Goal: Task Accomplishment & Management: Manage account settings

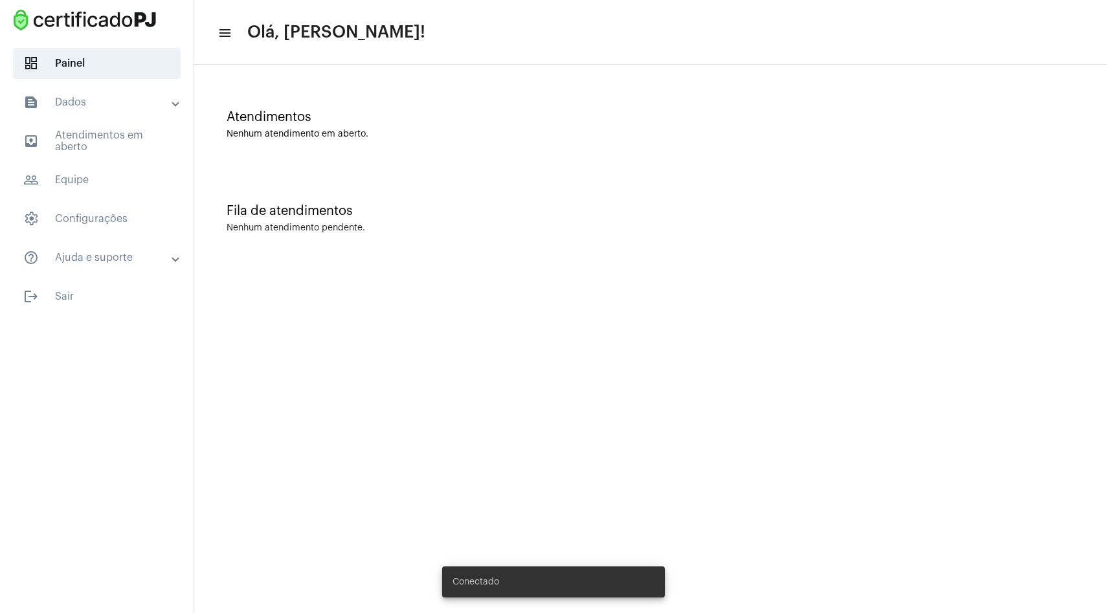
click at [103, 105] on mat-panel-title "text_snippet_outlined Dados" at bounding box center [98, 103] width 150 height 16
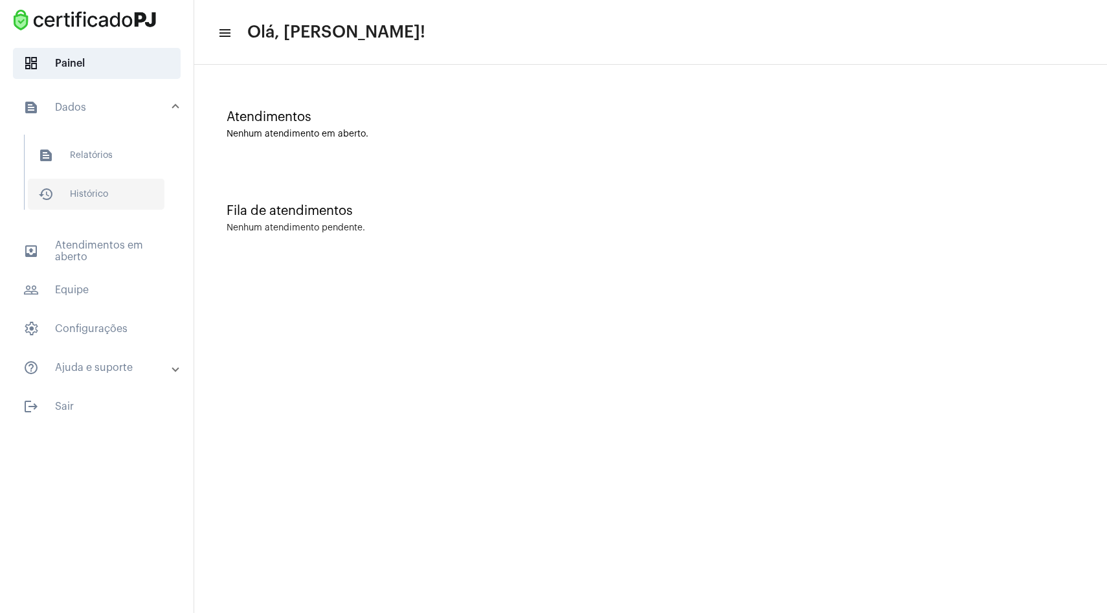
click at [95, 181] on span "history_outlined Histórico" at bounding box center [96, 194] width 137 height 31
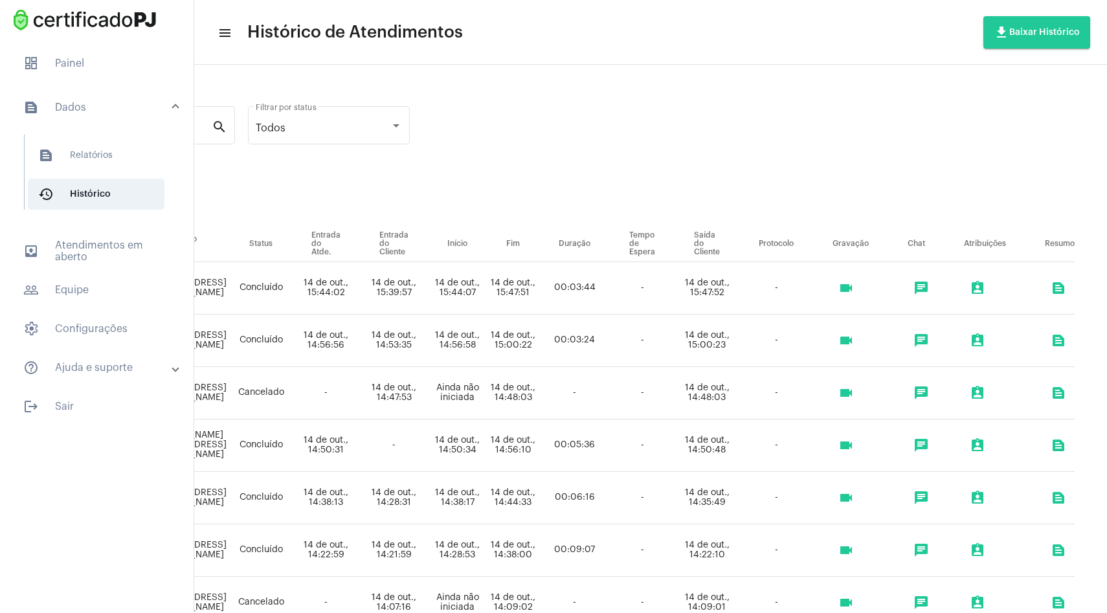
scroll to position [0, 400]
click at [849, 283] on mat-icon "videocam" at bounding box center [846, 288] width 16 height 16
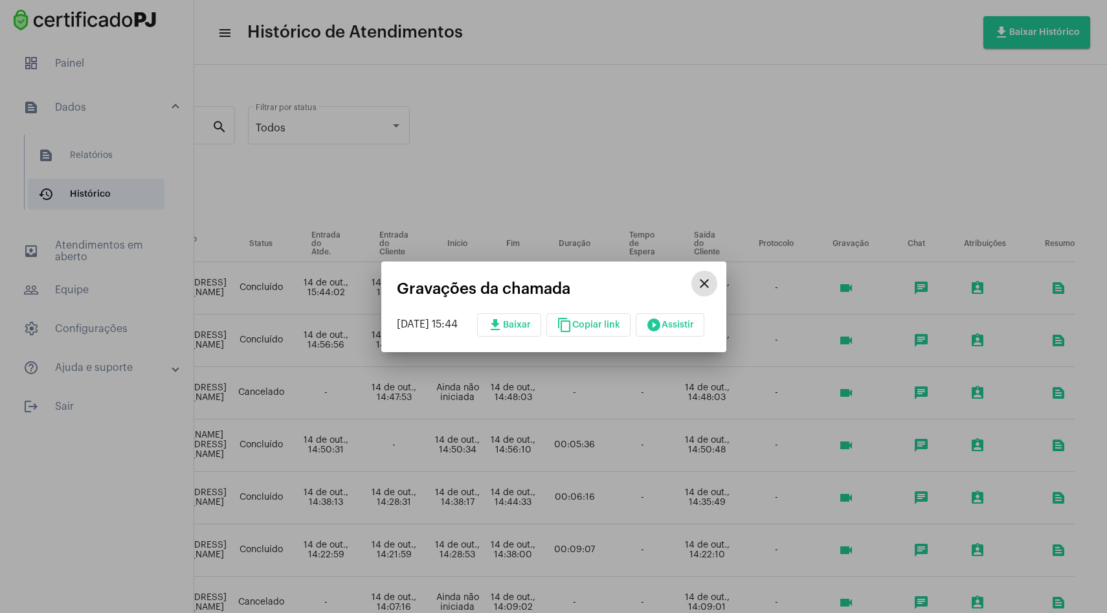
click at [712, 281] on mat-icon "close" at bounding box center [704, 284] width 16 height 16
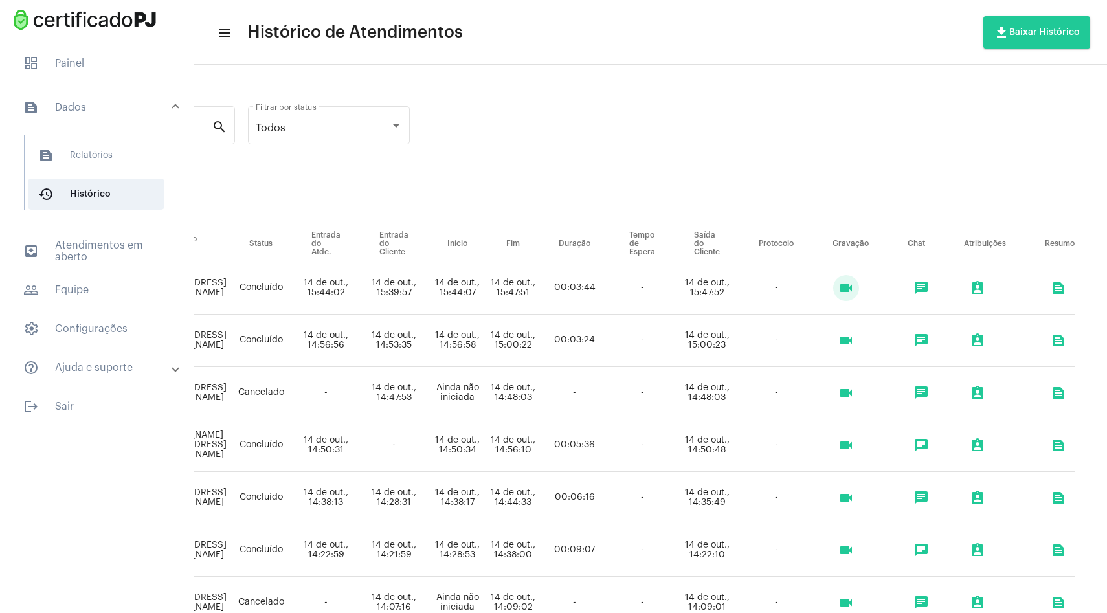
click at [851, 500] on mat-icon "videocam" at bounding box center [846, 498] width 16 height 16
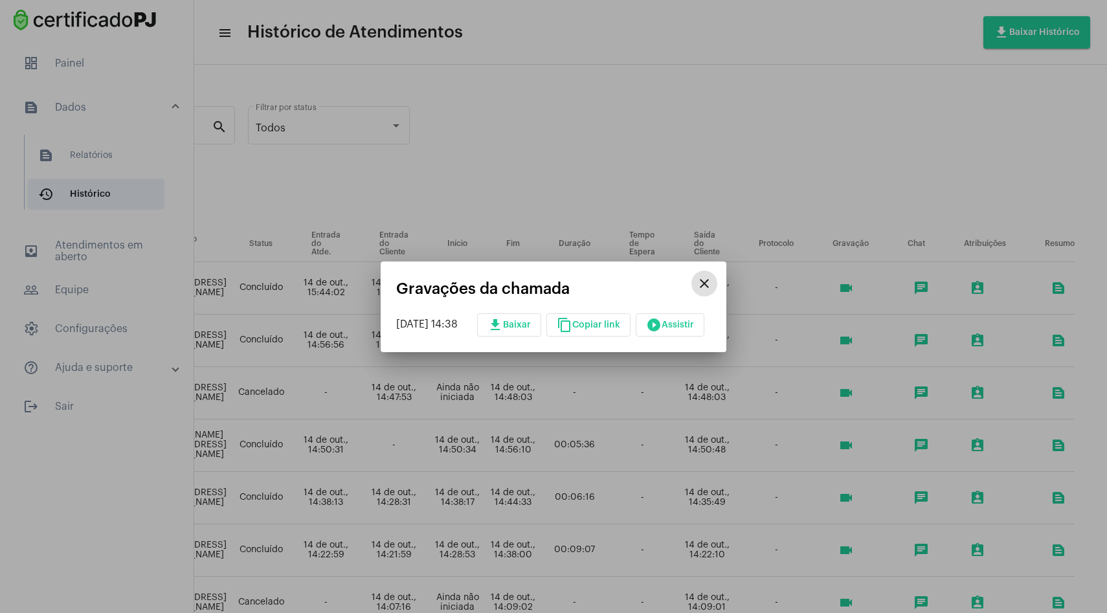
click at [693, 319] on button "play_circle_filled Assistir" at bounding box center [670, 324] width 69 height 23
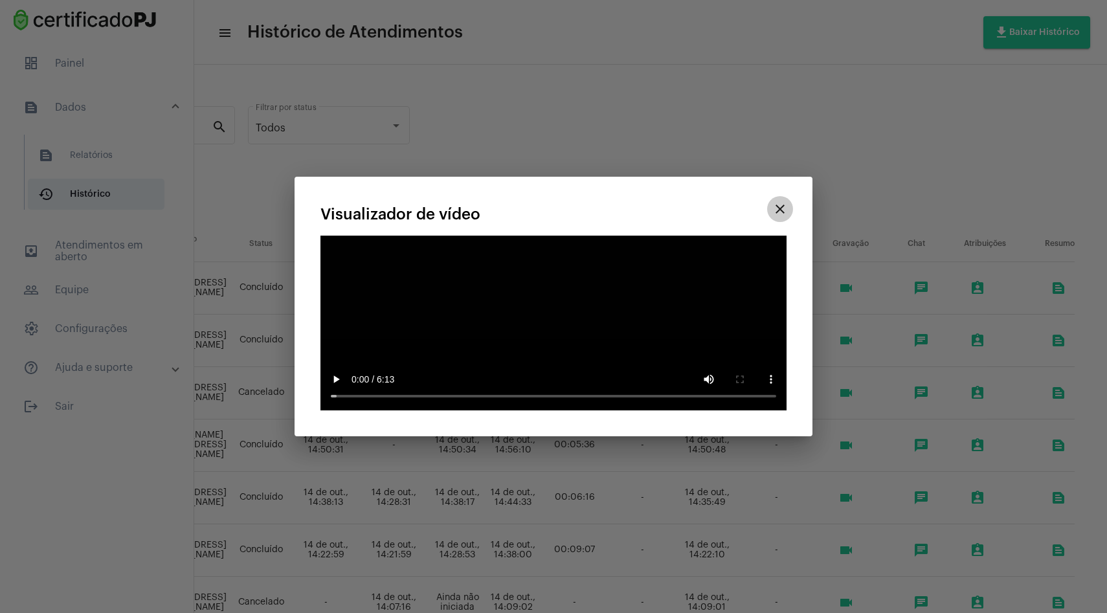
click at [781, 217] on mat-icon "close" at bounding box center [780, 209] width 16 height 16
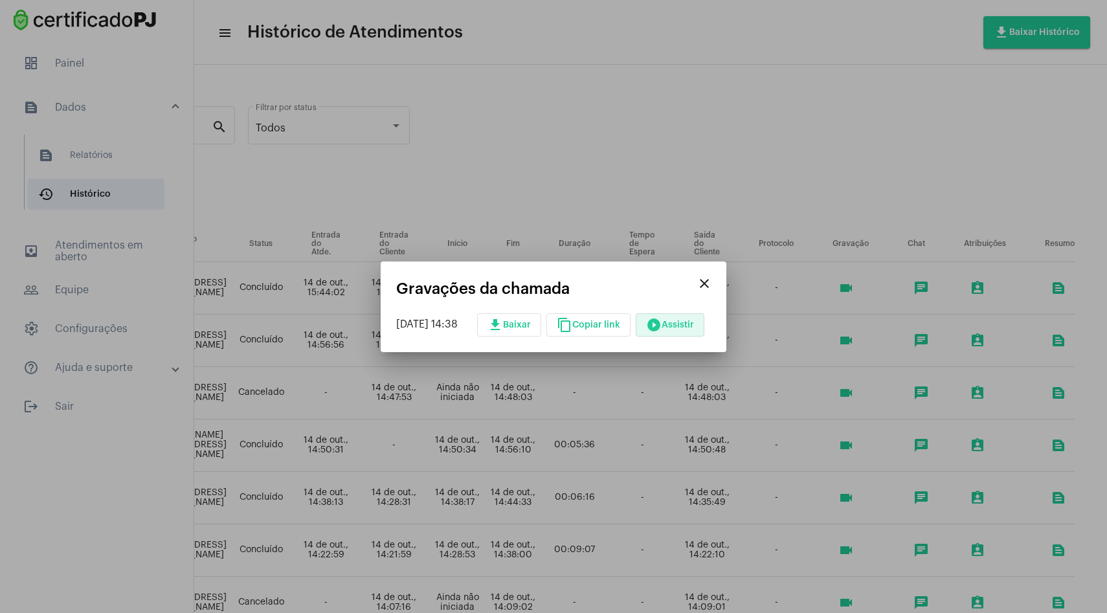
click at [712, 285] on mat-icon "close" at bounding box center [704, 284] width 16 height 16
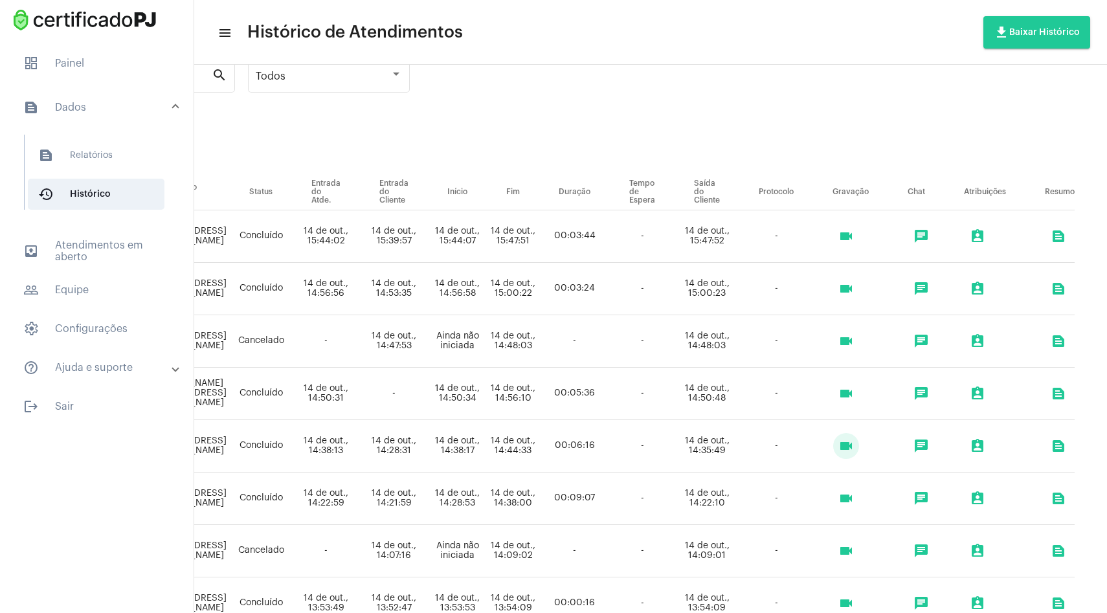
scroll to position [63, 400]
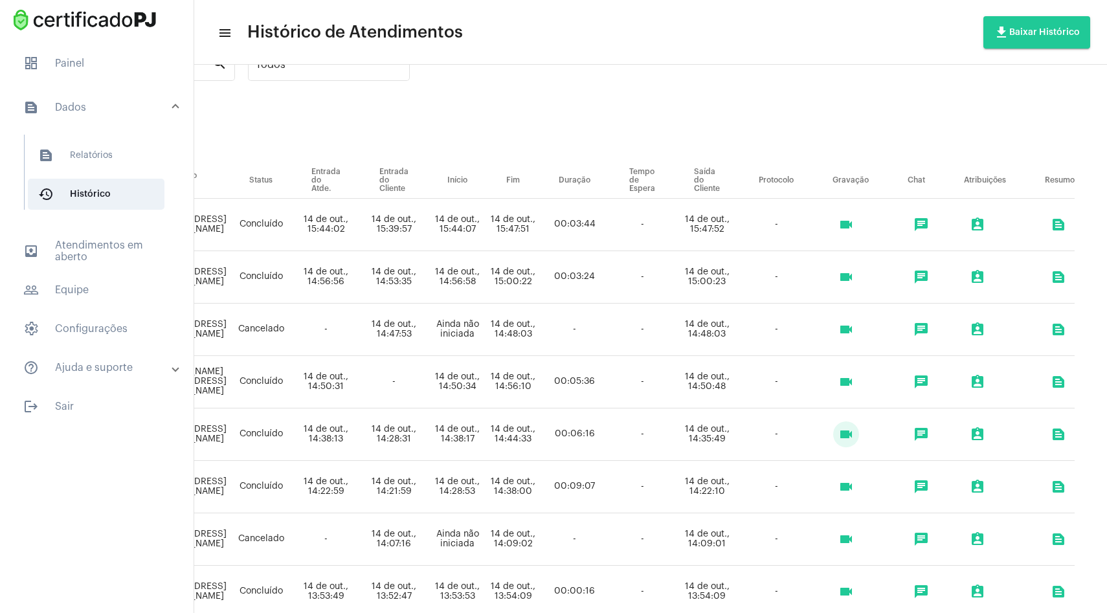
click at [848, 539] on mat-icon "videocam" at bounding box center [846, 539] width 16 height 16
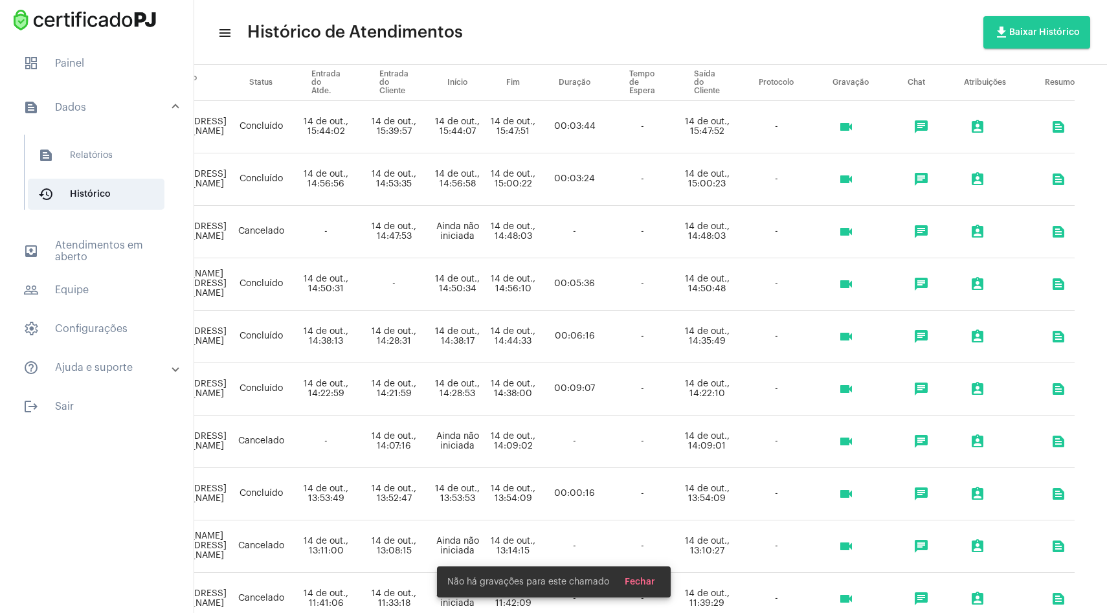
scroll to position [164, 400]
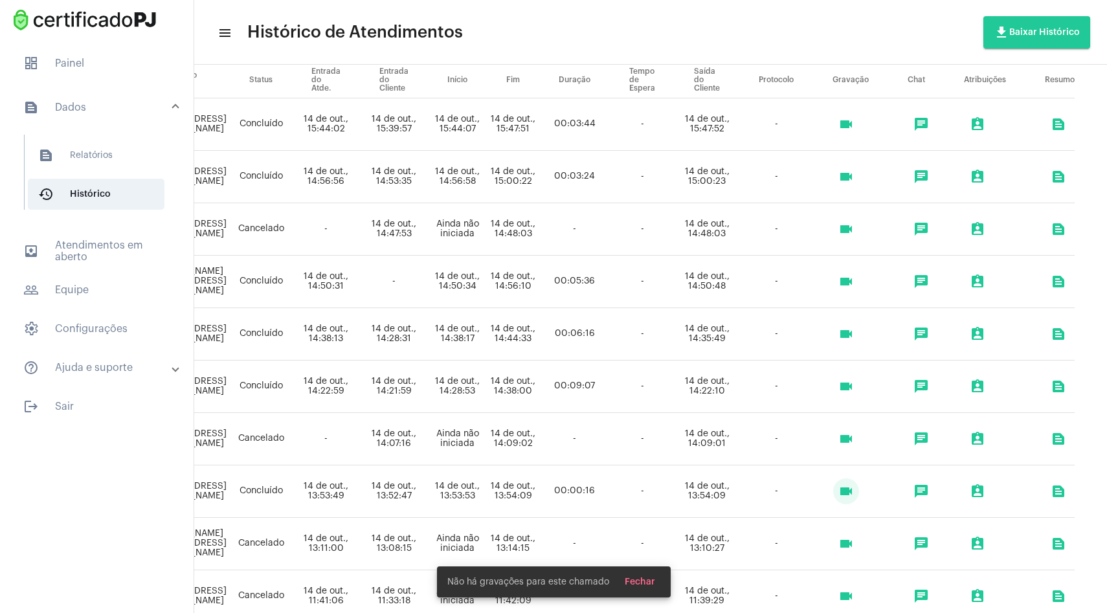
click at [846, 486] on mat-icon "videocam" at bounding box center [846, 492] width 16 height 16
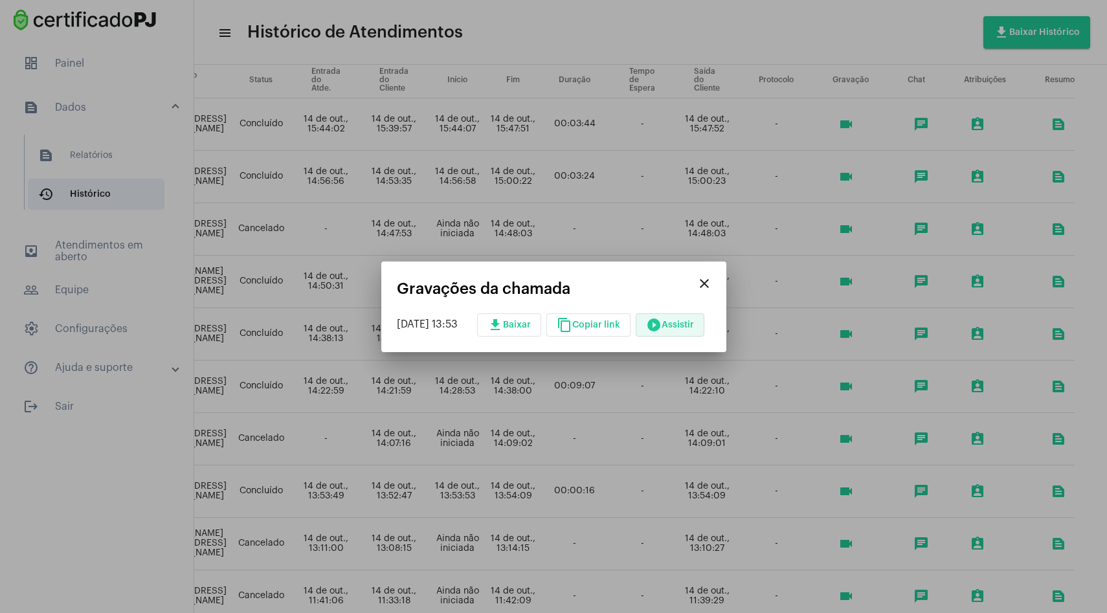
click at [691, 326] on span "play_circle_filled Assistir" at bounding box center [670, 324] width 48 height 9
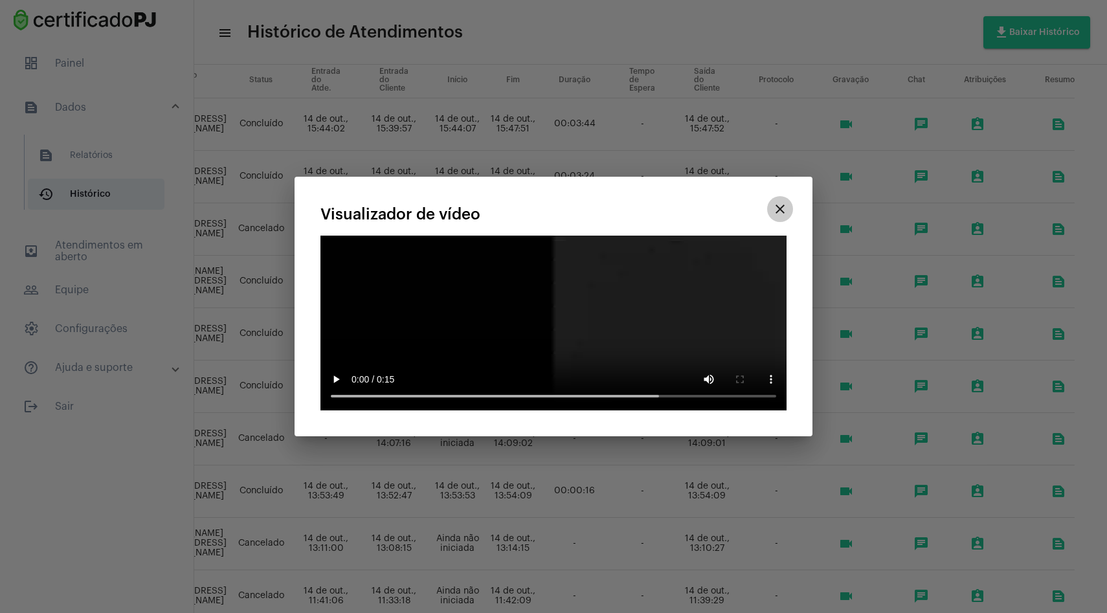
click at [780, 217] on mat-icon "close" at bounding box center [780, 209] width 16 height 16
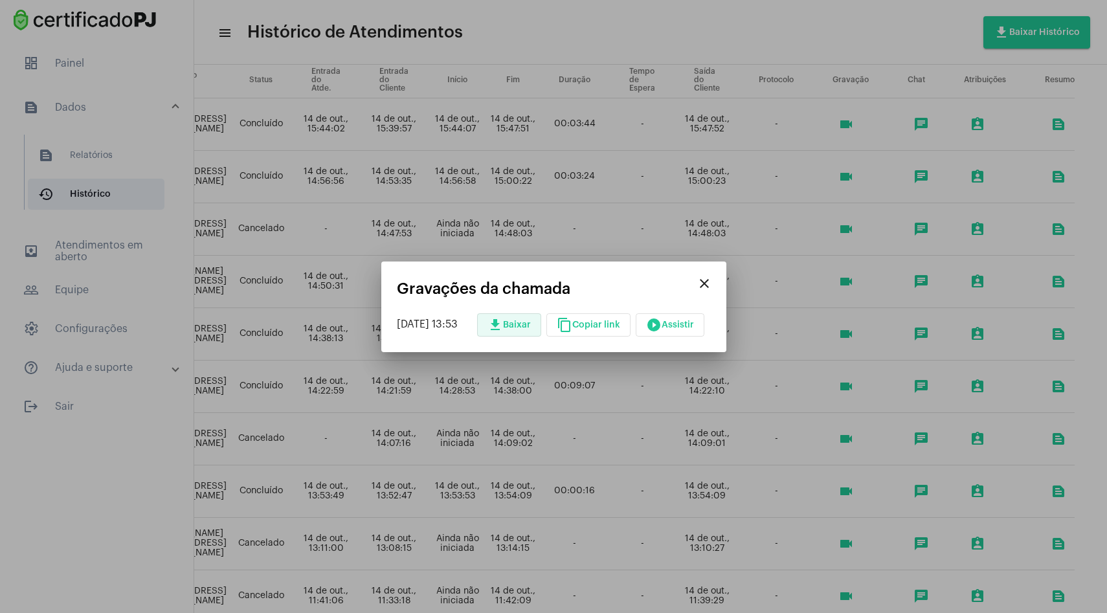
click at [511, 329] on button "download Baixar" at bounding box center [509, 324] width 64 height 23
click at [712, 284] on mat-icon "close" at bounding box center [704, 284] width 16 height 16
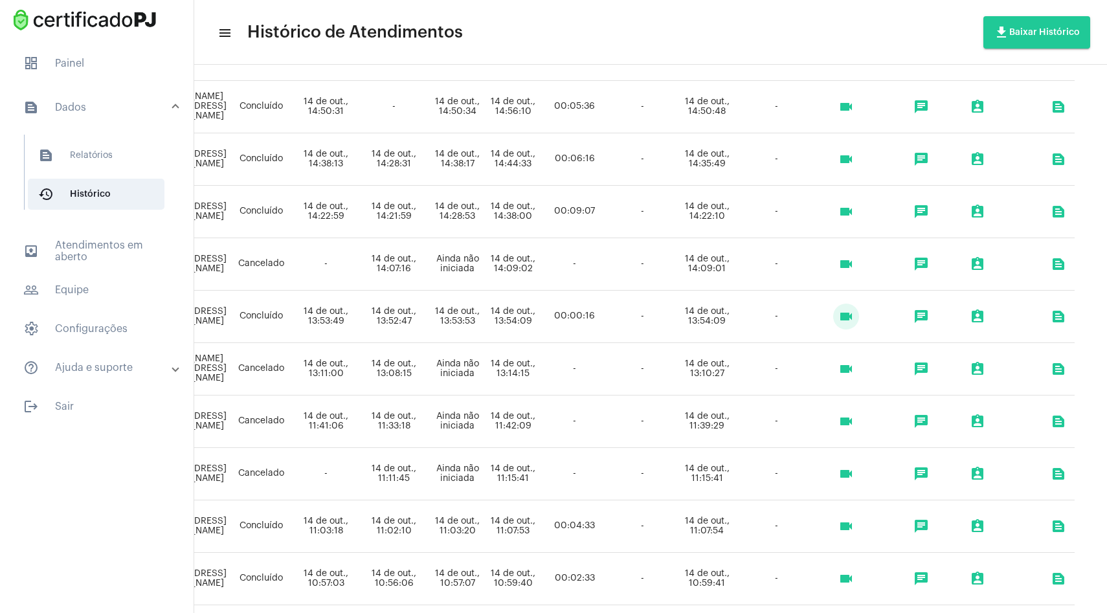
scroll to position [340, 400]
click at [850, 525] on mat-icon "videocam" at bounding box center [846, 525] width 16 height 16
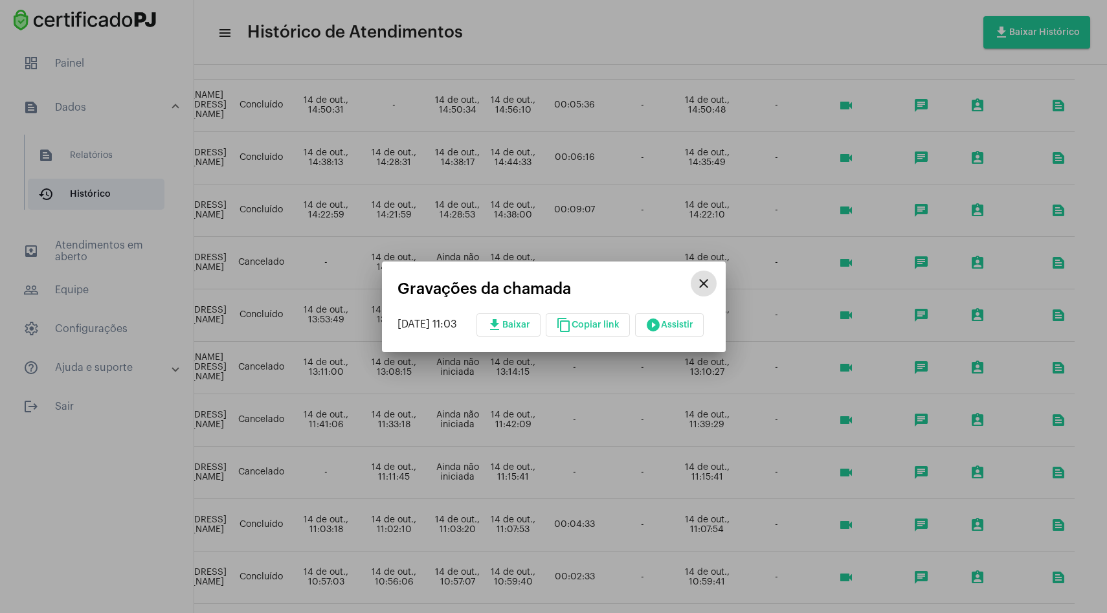
click at [681, 327] on span "play_circle_filled Assistir" at bounding box center [669, 324] width 48 height 9
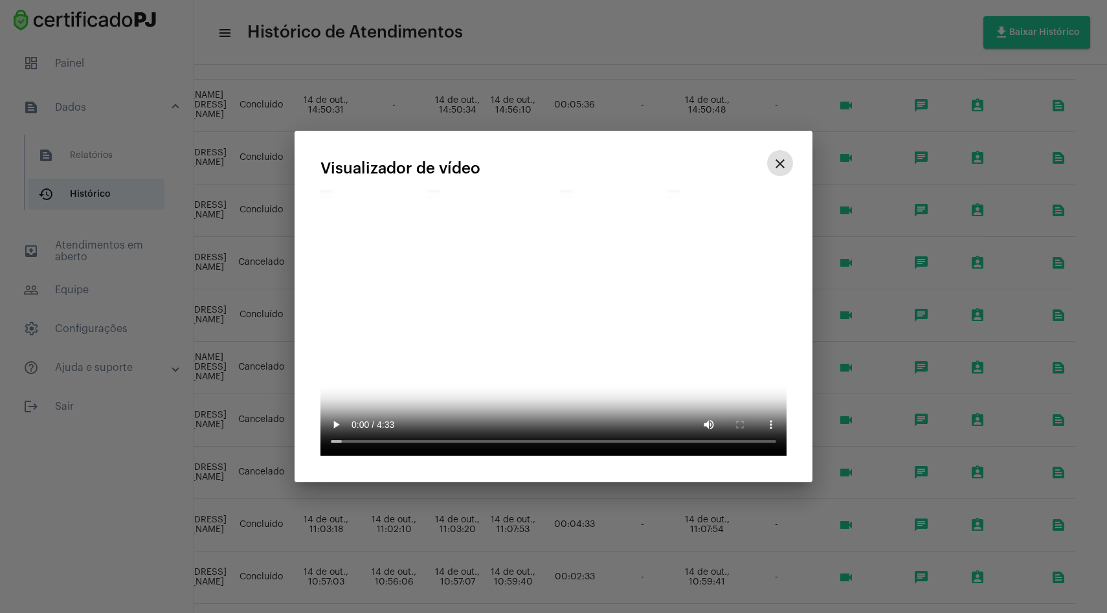
click at [781, 172] on mat-icon "close" at bounding box center [780, 164] width 16 height 16
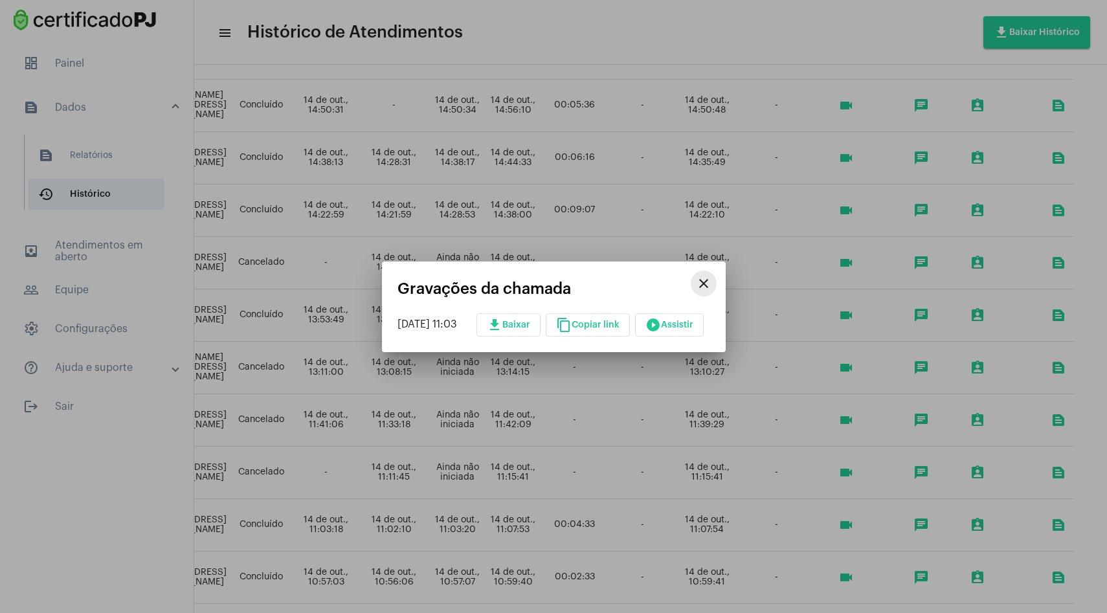
click at [708, 283] on mat-icon "close" at bounding box center [704, 284] width 16 height 16
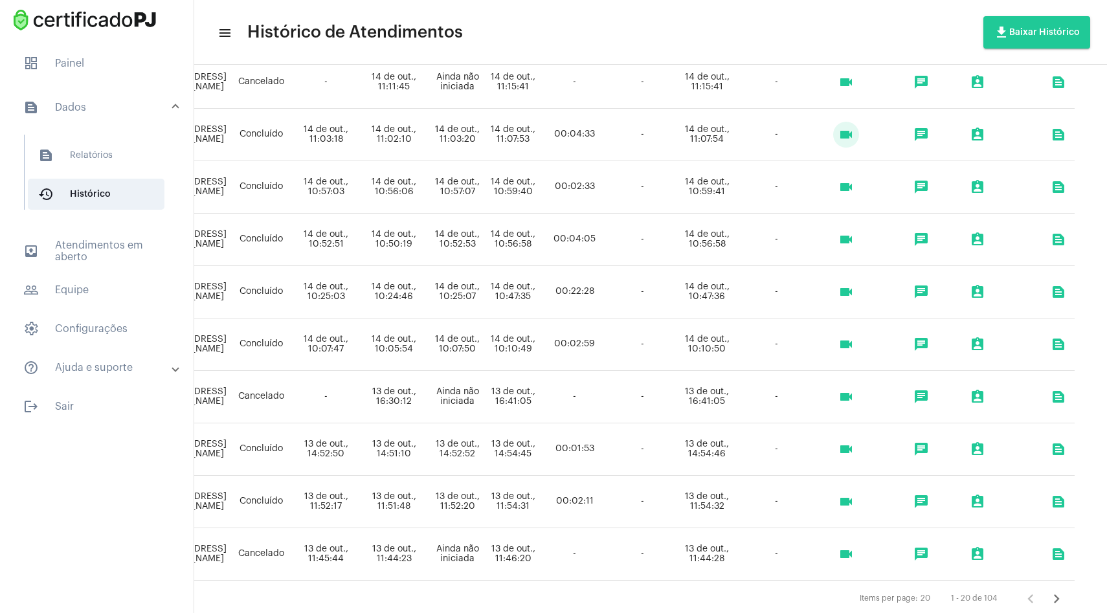
scroll to position [730, 400]
click at [842, 294] on mat-icon "videocam" at bounding box center [846, 293] width 16 height 16
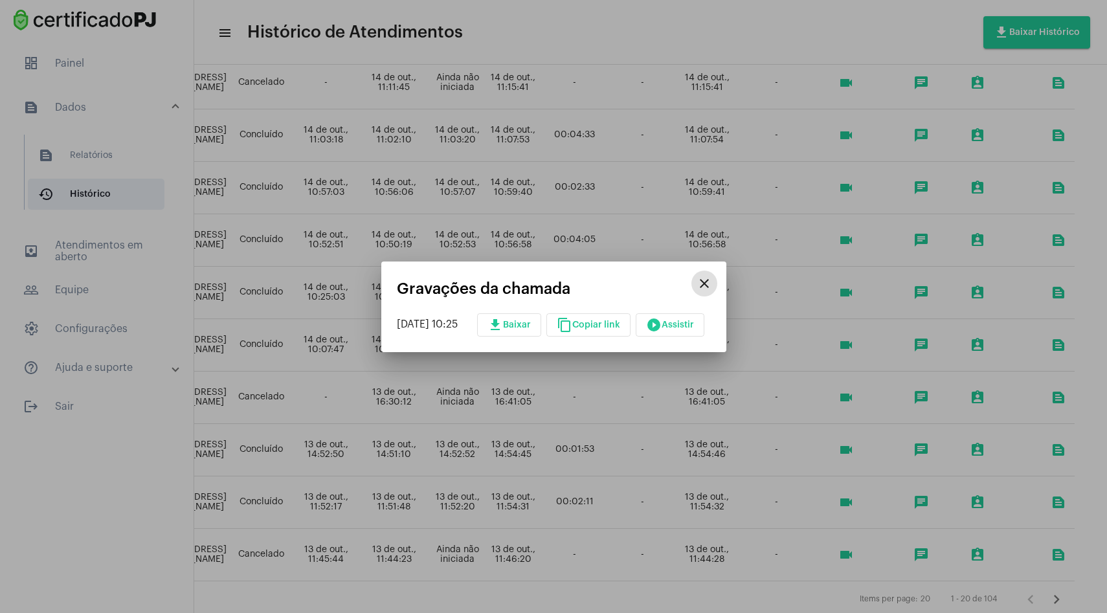
click at [662, 328] on mat-icon "play_circle_filled" at bounding box center [654, 325] width 16 height 16
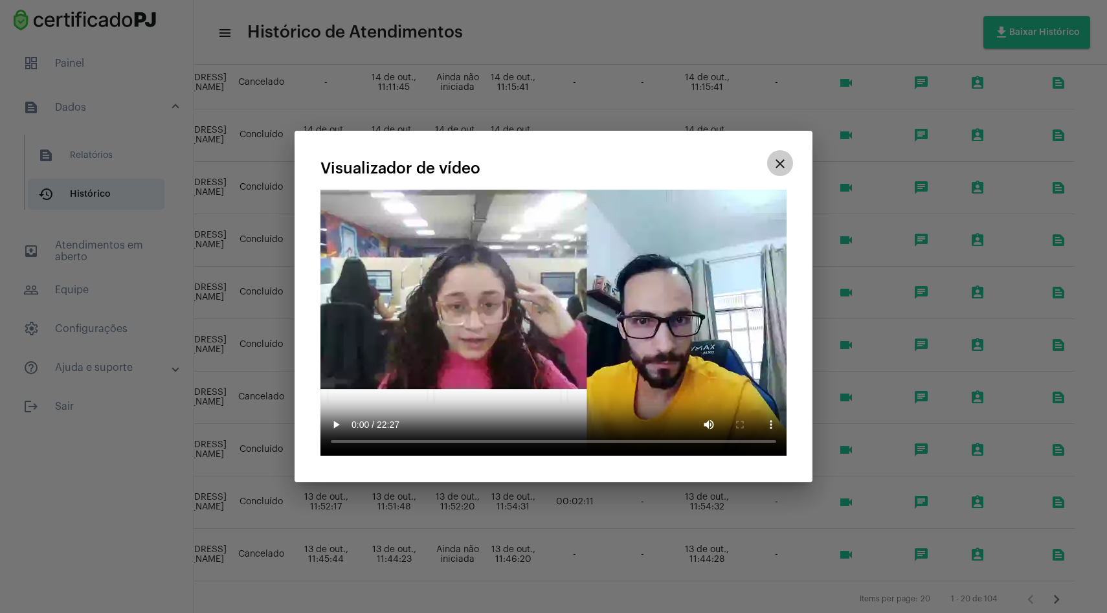
click at [779, 170] on mat-icon "close" at bounding box center [780, 164] width 16 height 16
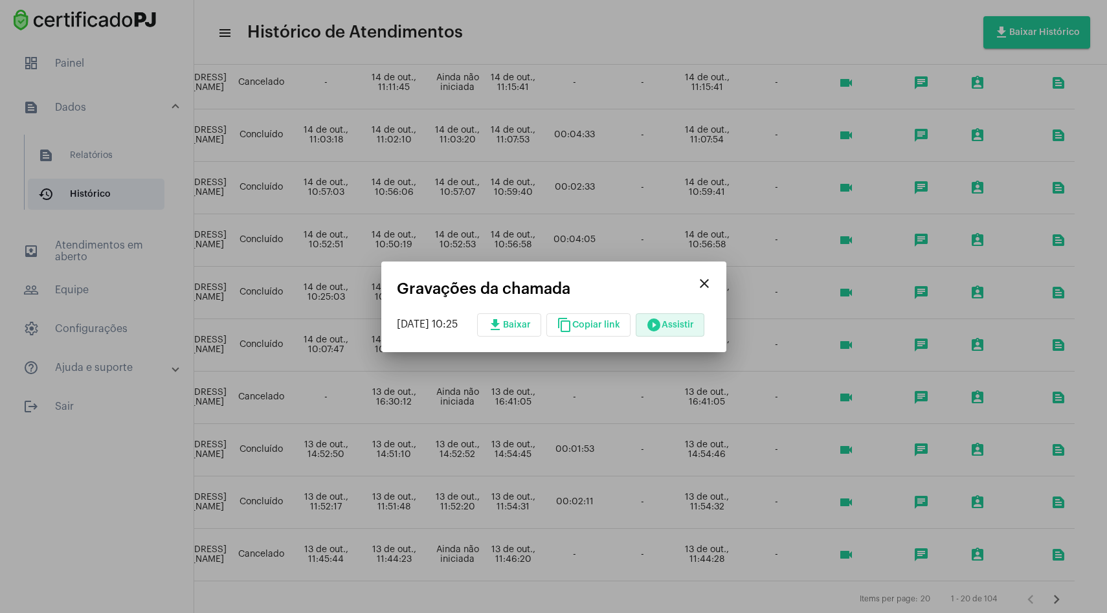
click at [712, 282] on mat-icon "close" at bounding box center [704, 284] width 16 height 16
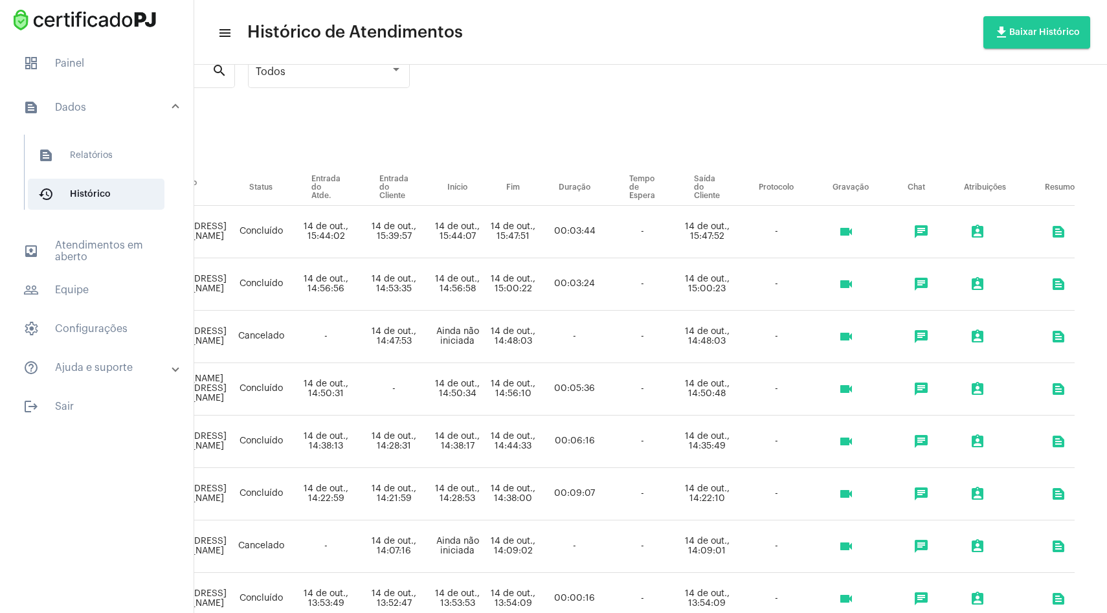
scroll to position [0, 400]
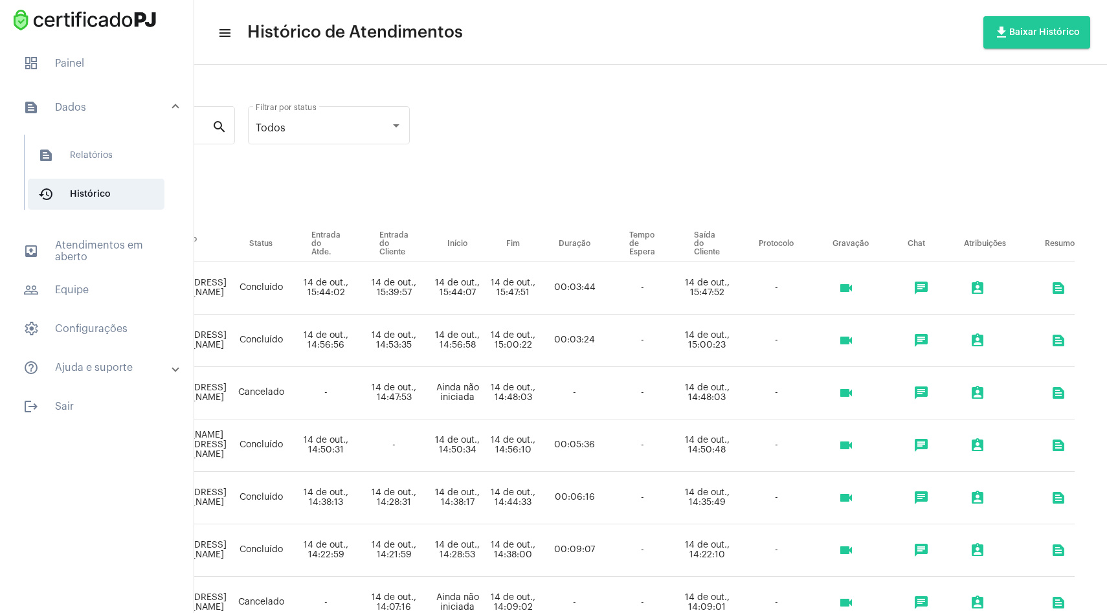
click at [846, 335] on mat-icon "videocam" at bounding box center [846, 341] width 16 height 16
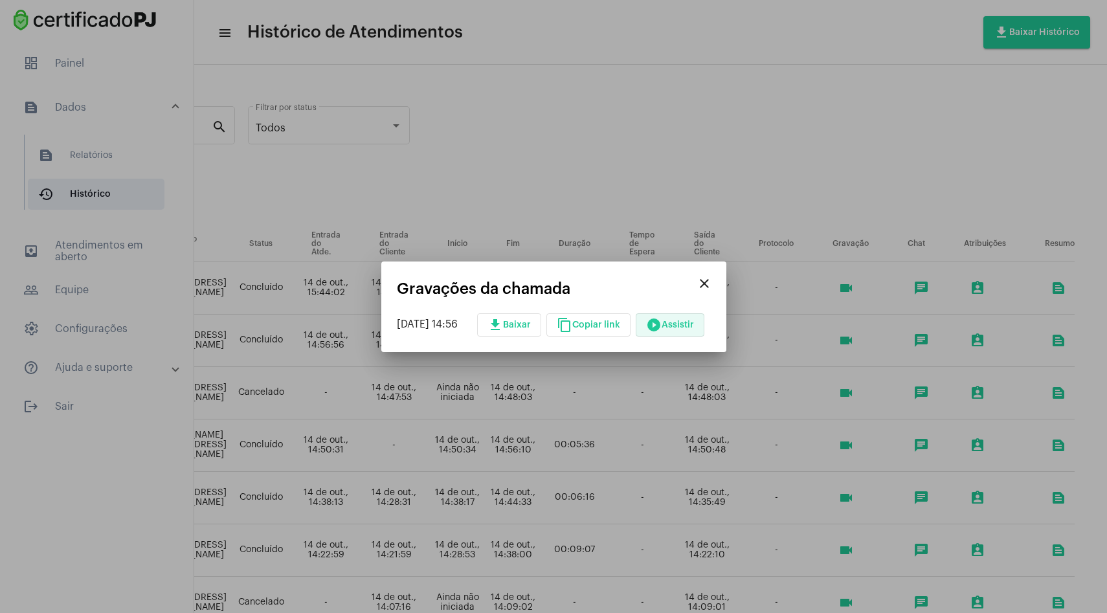
click at [684, 328] on span "play_circle_filled Assistir" at bounding box center [670, 324] width 48 height 9
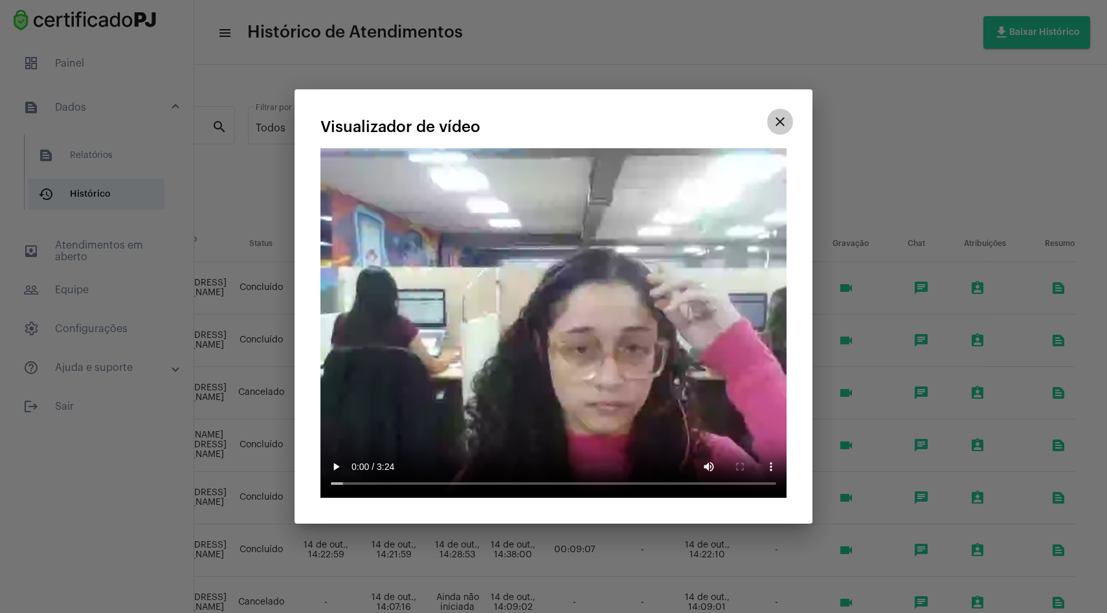
click at [781, 129] on mat-icon "close" at bounding box center [780, 122] width 16 height 16
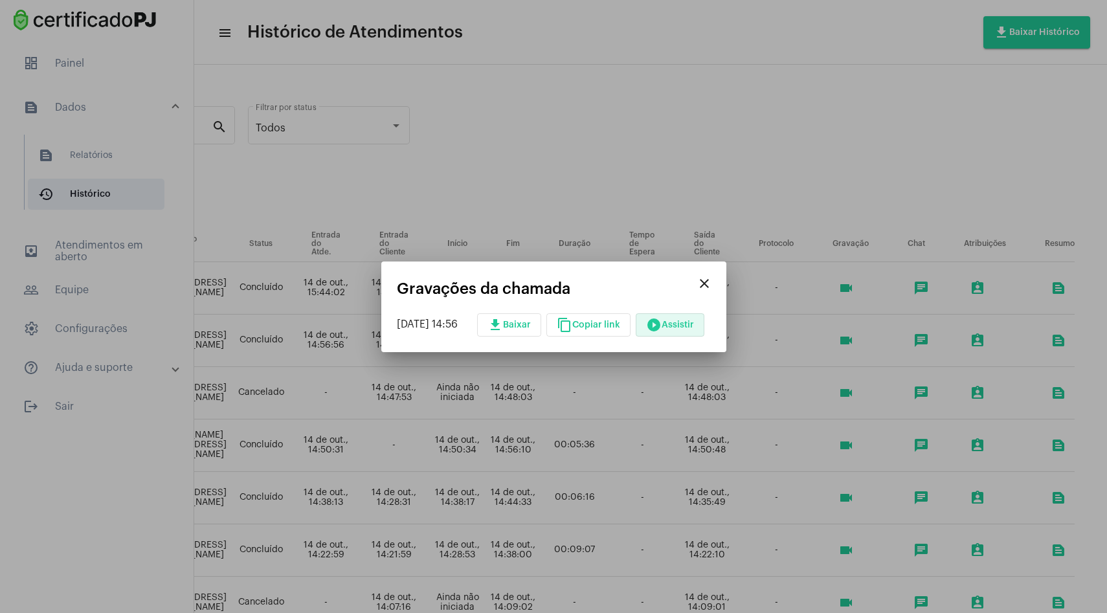
click at [709, 282] on mat-icon "close" at bounding box center [704, 284] width 16 height 16
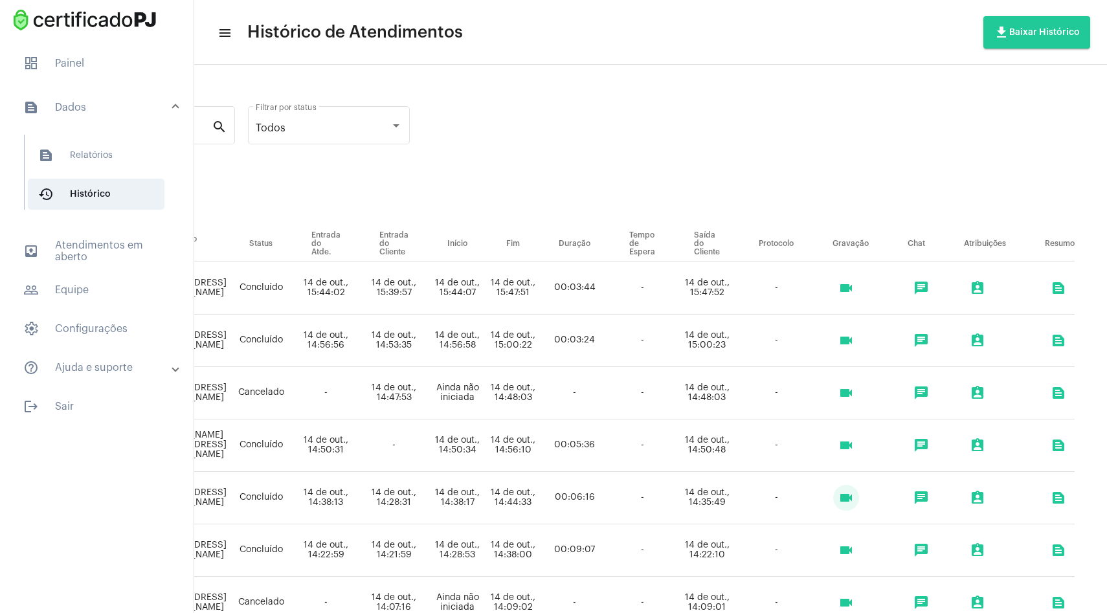
click at [843, 495] on mat-icon "videocam" at bounding box center [846, 498] width 16 height 16
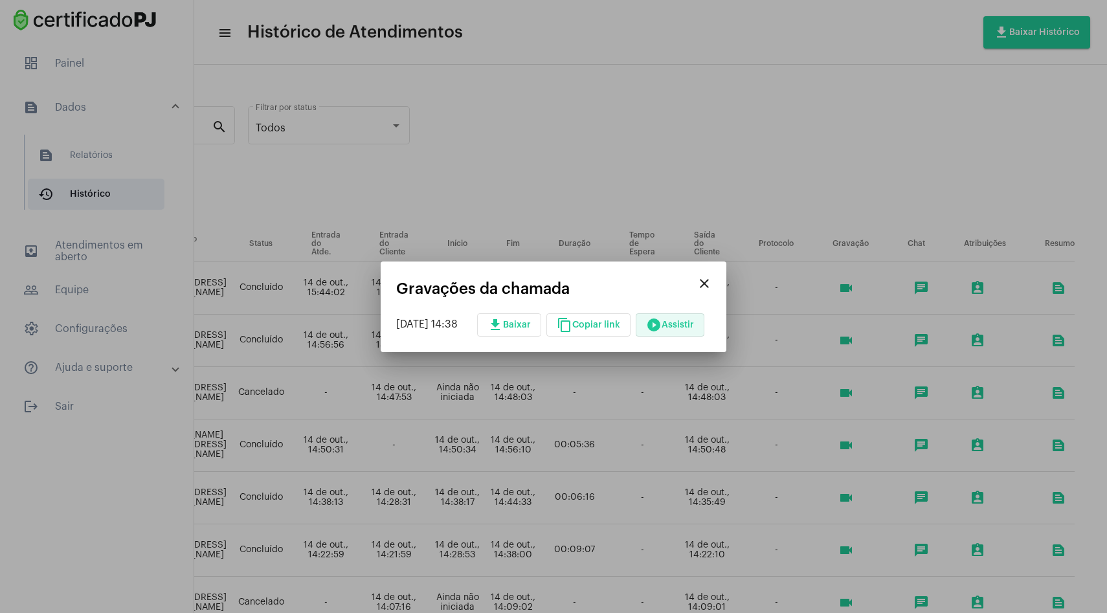
click at [682, 328] on span "play_circle_filled Assistir" at bounding box center [670, 324] width 48 height 9
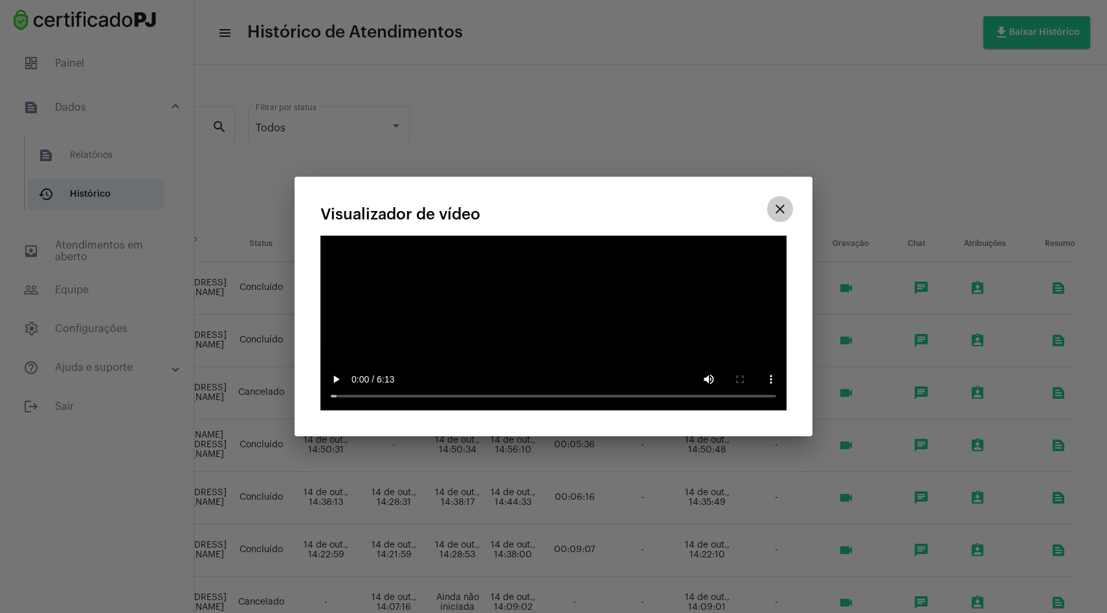
click at [783, 217] on mat-icon "close" at bounding box center [780, 209] width 16 height 16
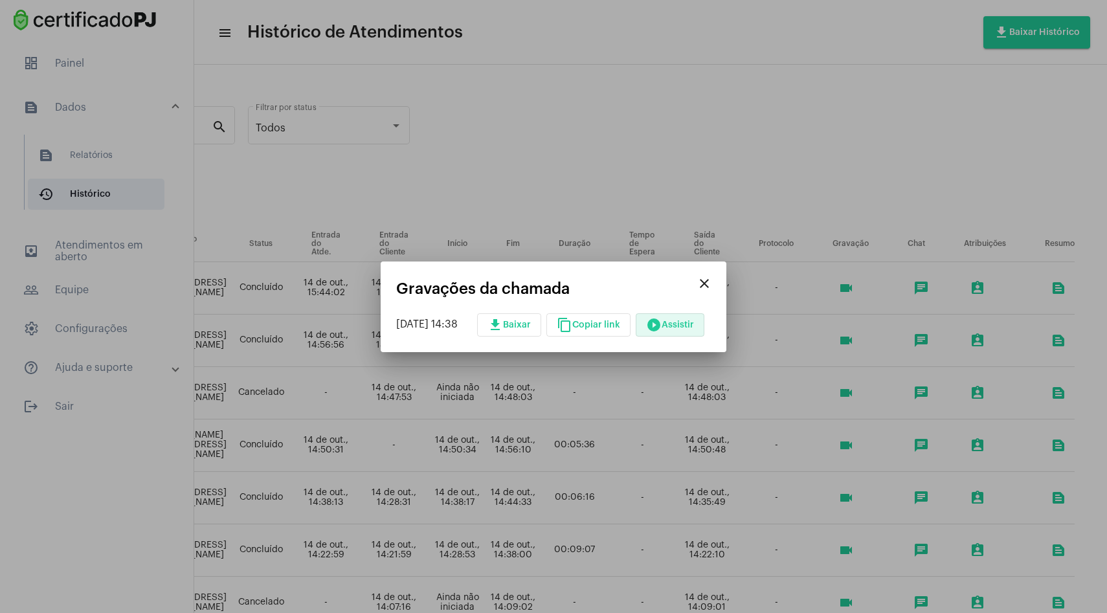
click at [711, 288] on mat-icon "close" at bounding box center [704, 284] width 16 height 16
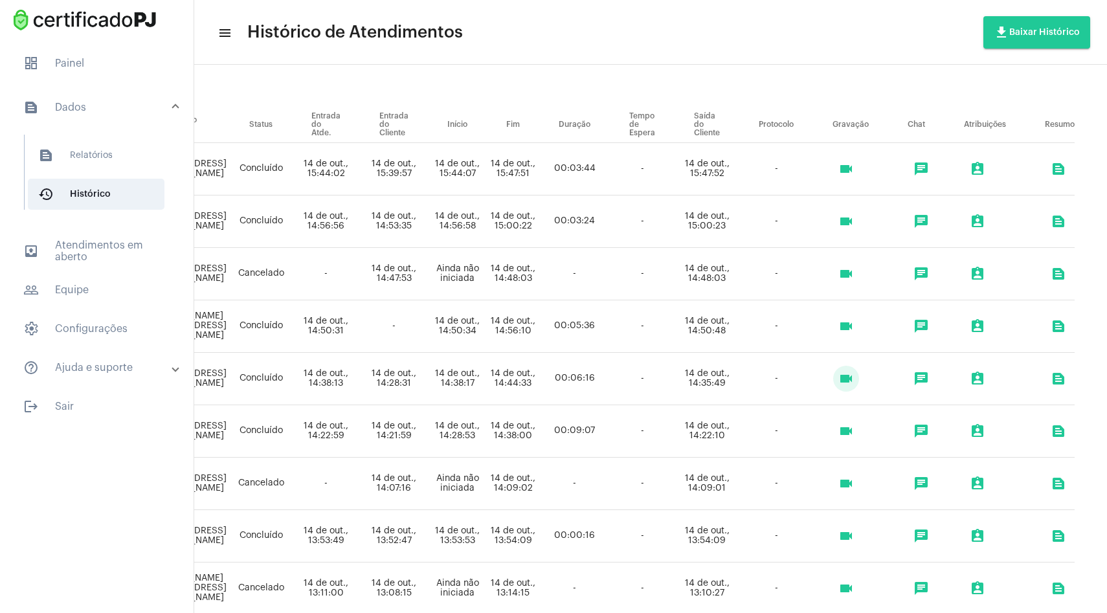
scroll to position [118, 400]
